Goal: Task Accomplishment & Management: Use online tool/utility

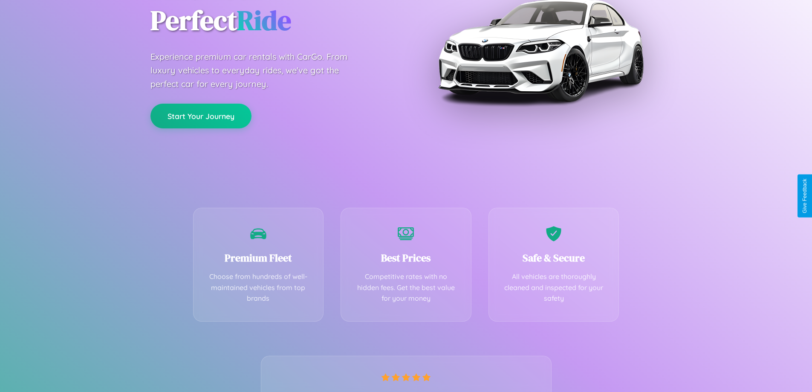
scroll to position [168, 0]
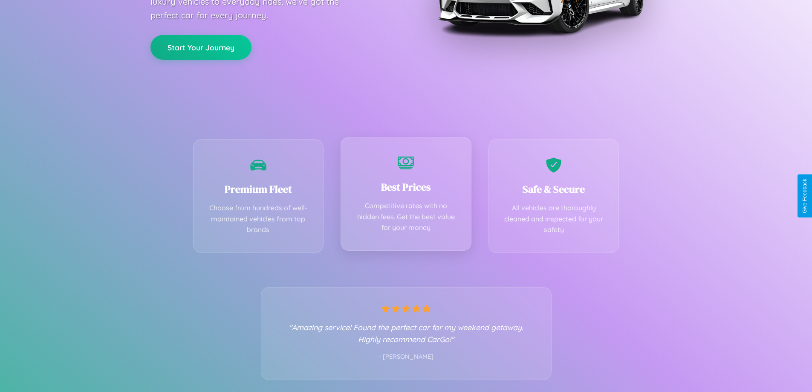
click at [406, 196] on div "Best Prices Competitive rates with no hidden fees. Get the best value for your …" at bounding box center [406, 194] width 131 height 114
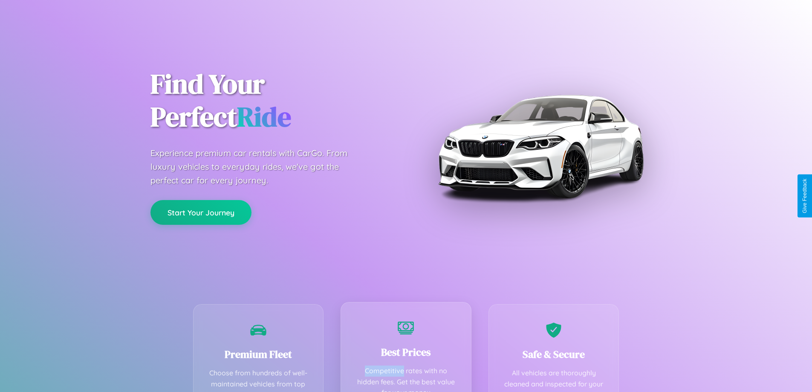
scroll to position [0, 0]
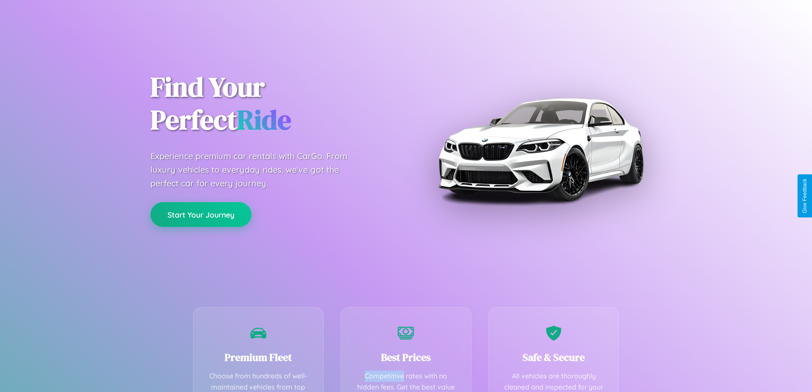
click at [201, 214] on button "Start Your Journey" at bounding box center [200, 214] width 101 height 25
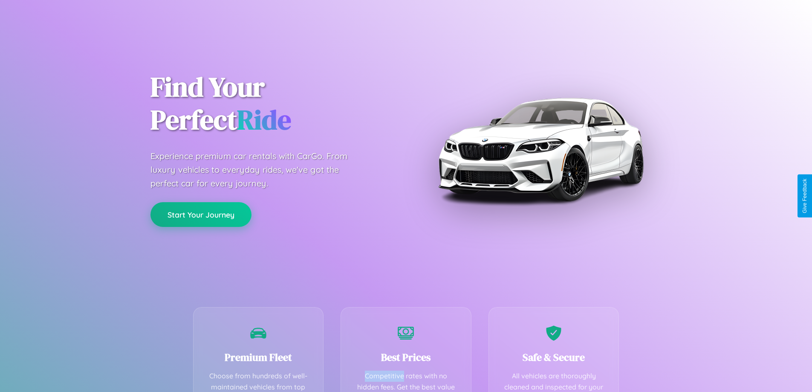
click at [201, 214] on button "Start Your Journey" at bounding box center [200, 214] width 101 height 25
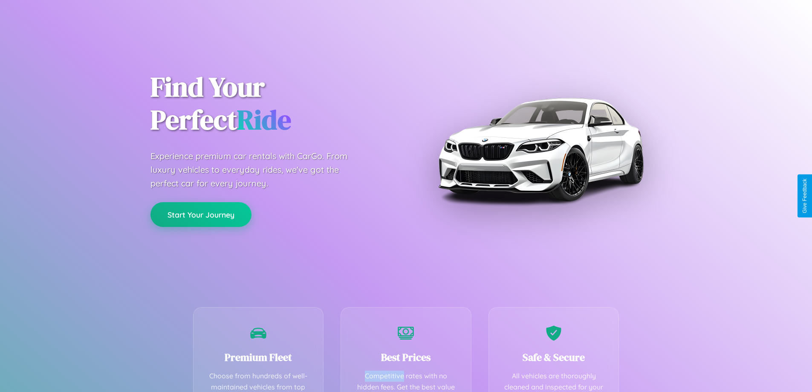
click at [201, 214] on button "Start Your Journey" at bounding box center [200, 214] width 101 height 25
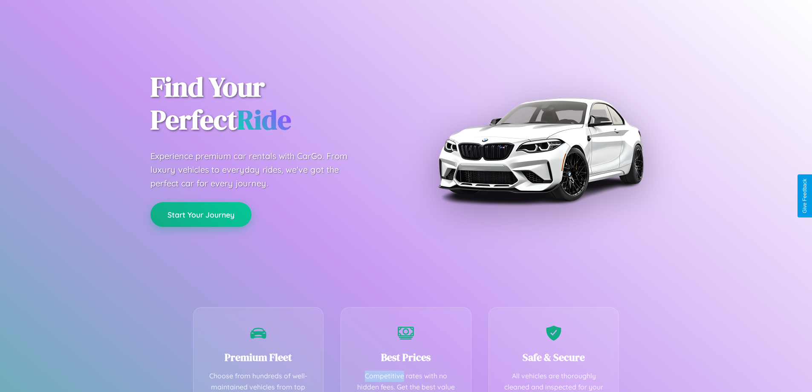
click at [201, 214] on button "Start Your Journey" at bounding box center [200, 214] width 101 height 25
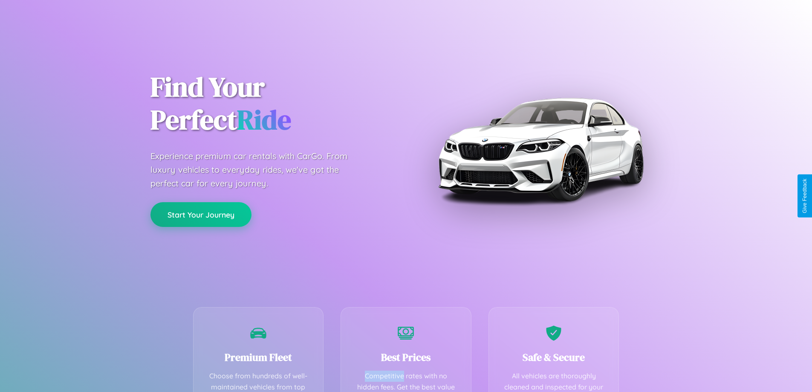
click at [201, 214] on button "Start Your Journey" at bounding box center [200, 214] width 101 height 25
